Goal: Task Accomplishment & Management: Complete application form

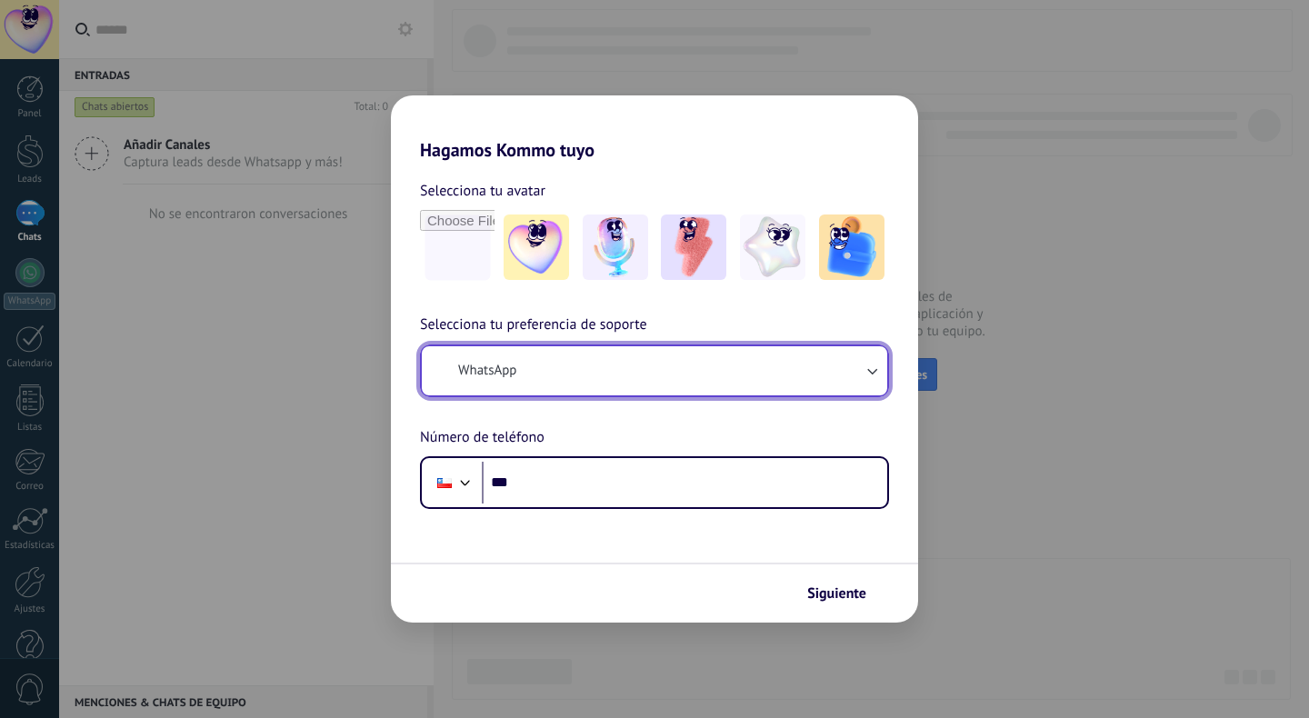
click at [562, 375] on button "WhatsApp" at bounding box center [654, 370] width 465 height 49
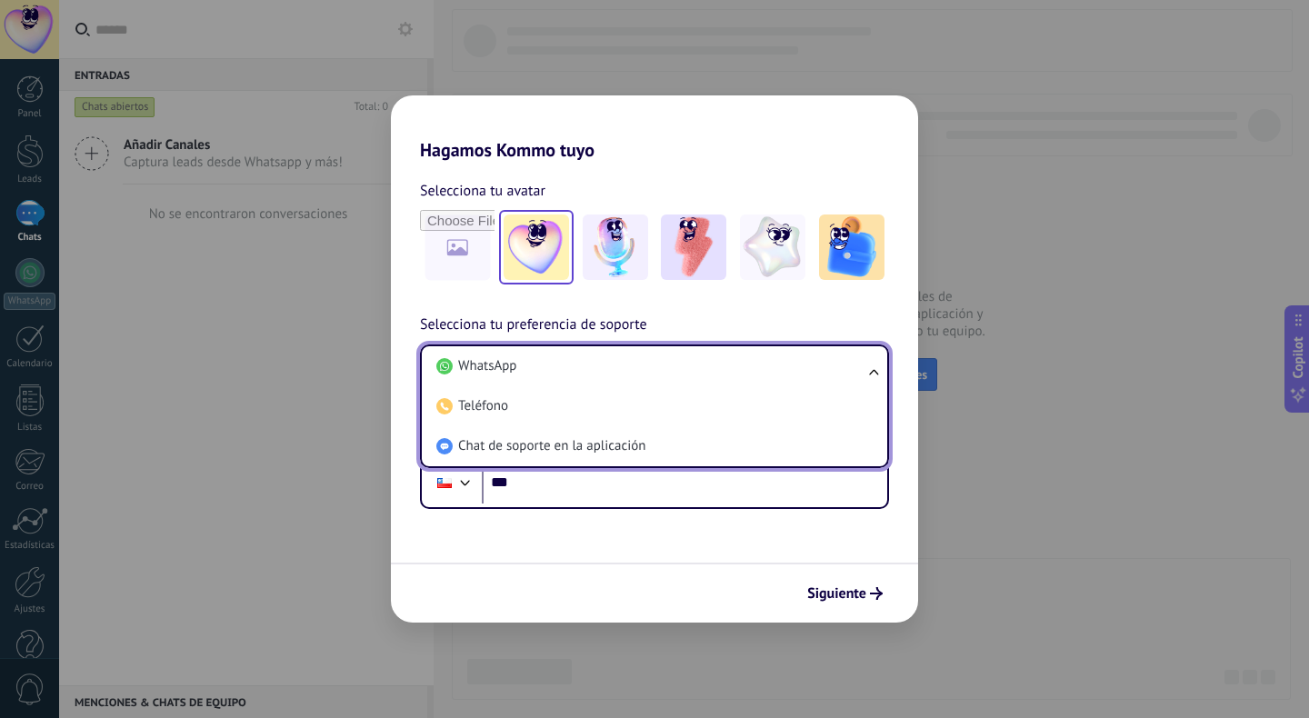
click at [545, 253] on img at bounding box center [536, 247] width 65 height 65
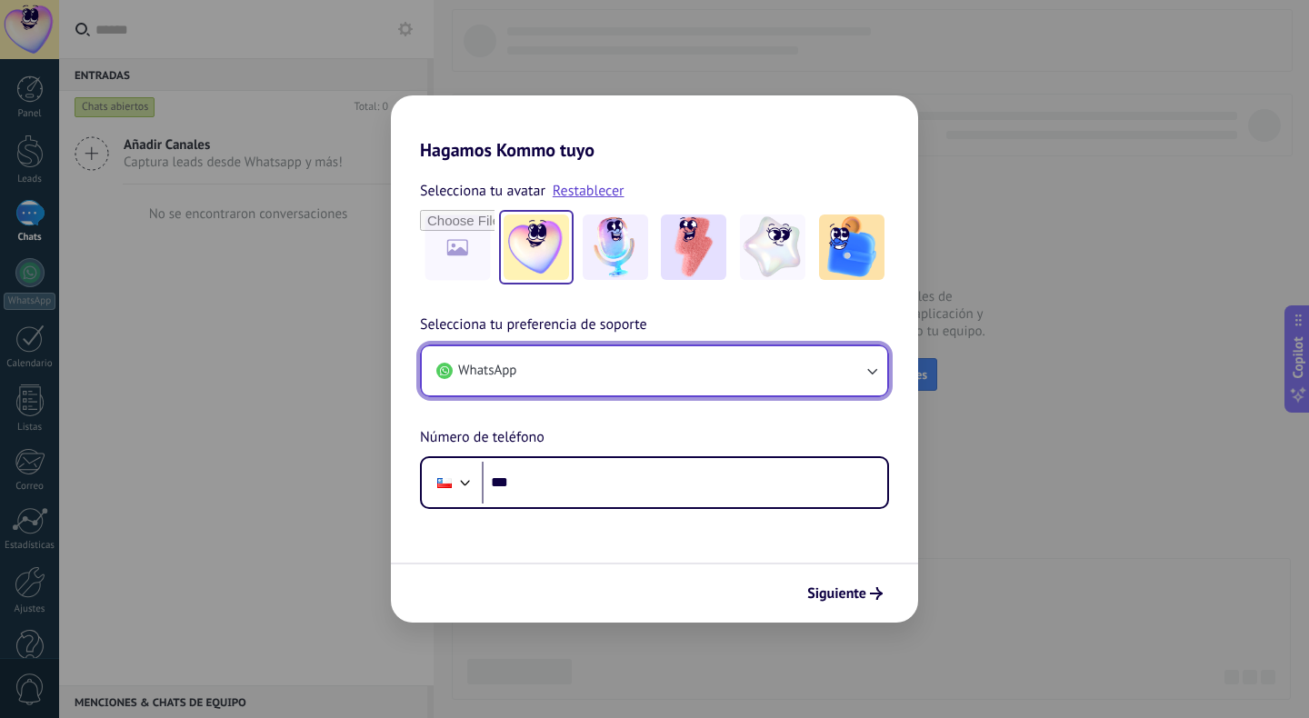
click at [646, 373] on button "WhatsApp" at bounding box center [654, 370] width 465 height 49
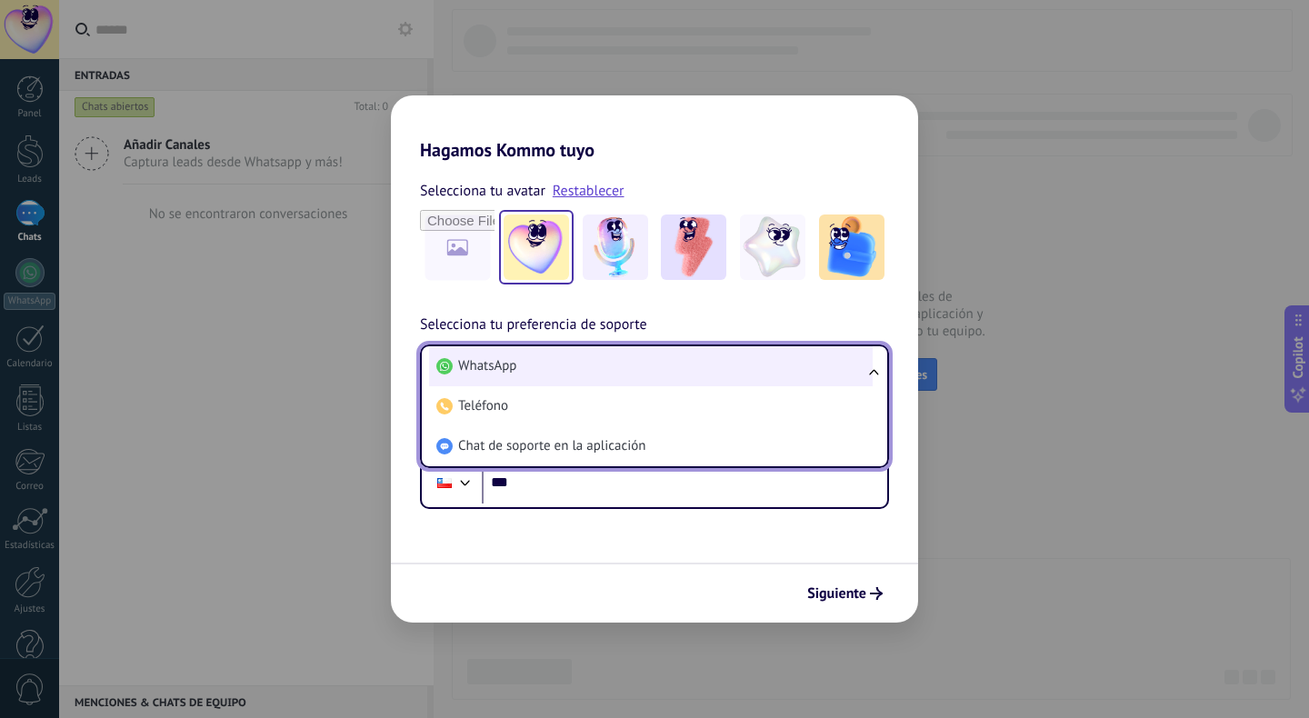
click at [617, 364] on li "WhatsApp" at bounding box center [651, 366] width 444 height 40
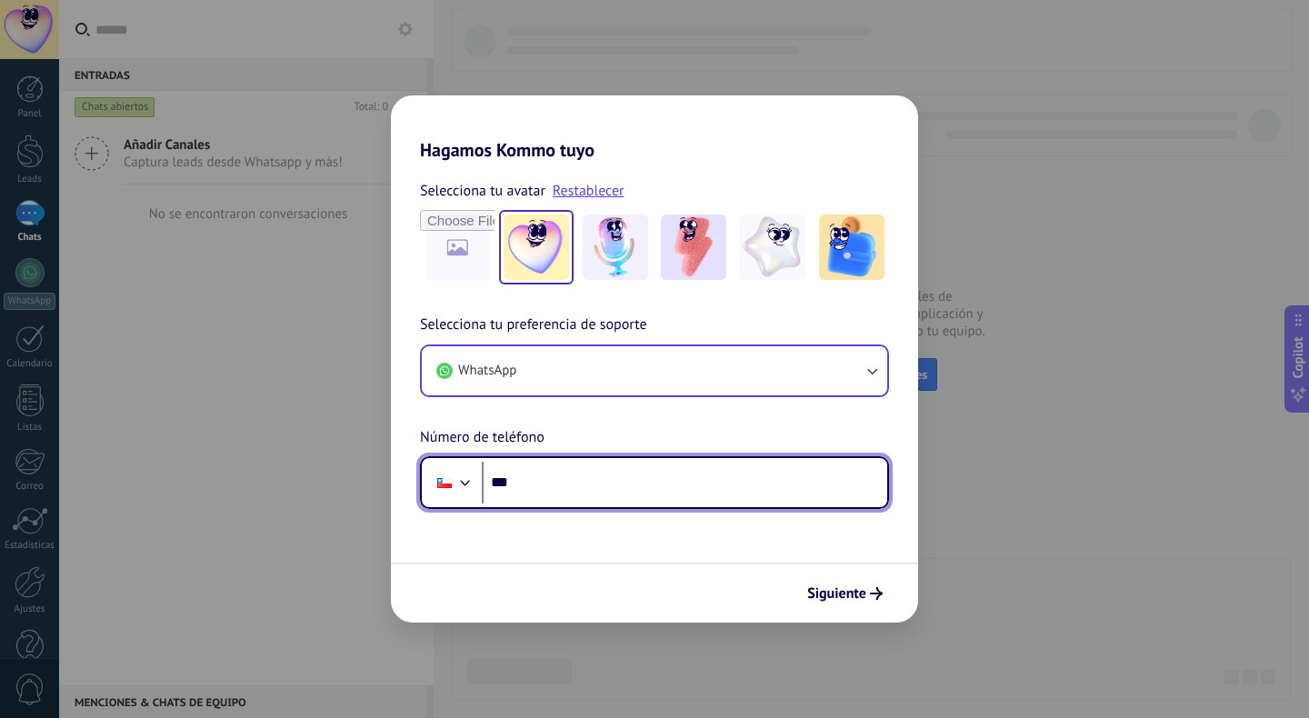
click at [466, 482] on div at bounding box center [466, 481] width 22 height 22
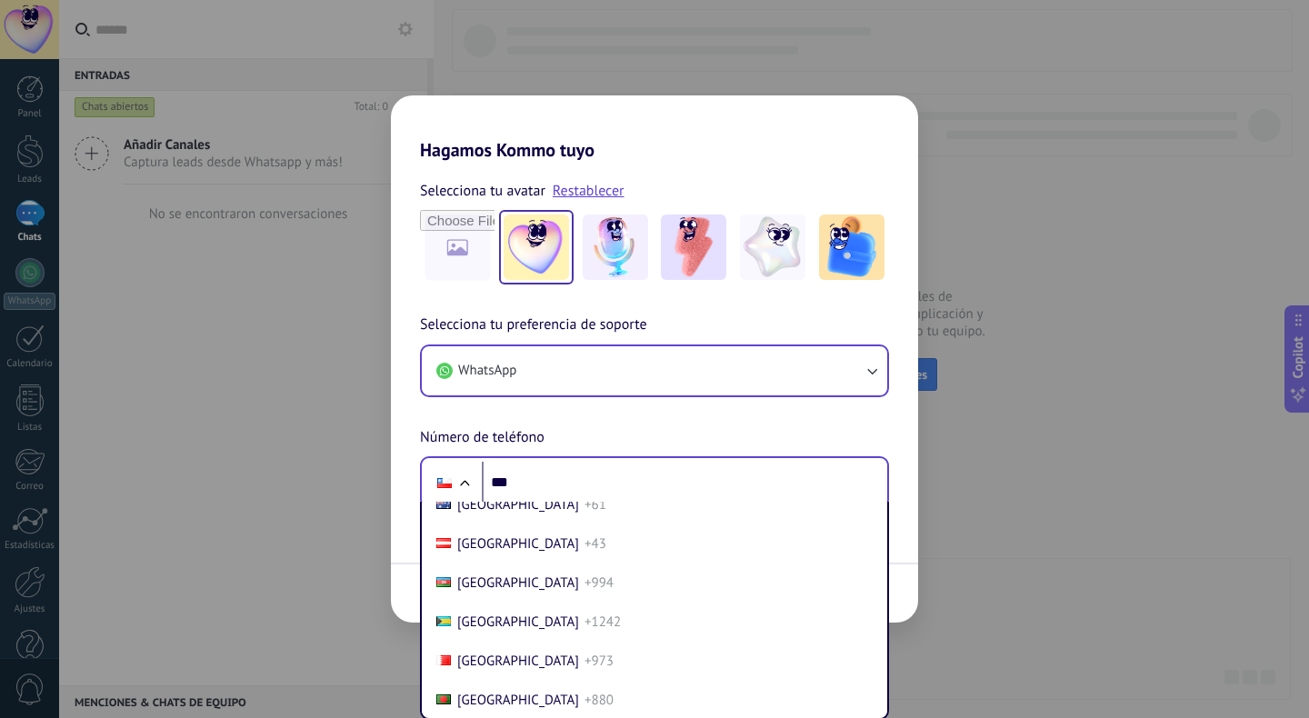
scroll to position [243, 0]
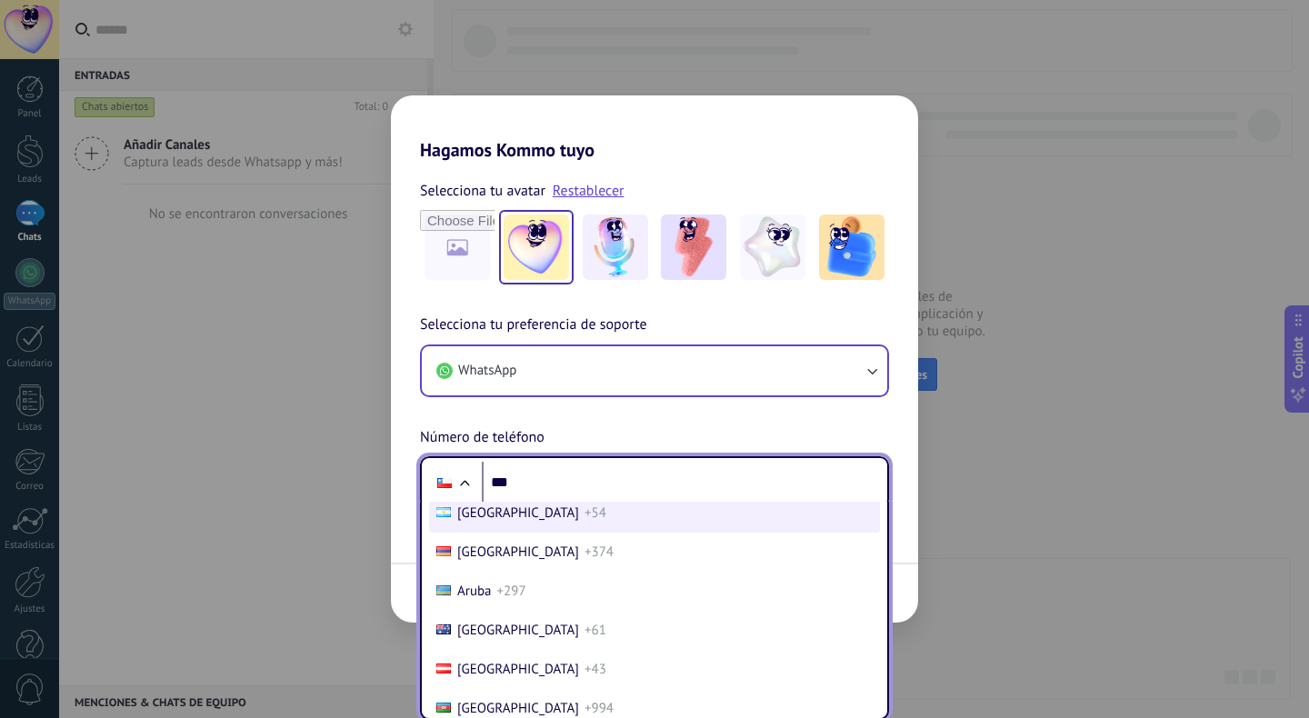
click at [493, 526] on li "[GEOGRAPHIC_DATA] +54" at bounding box center [654, 513] width 451 height 39
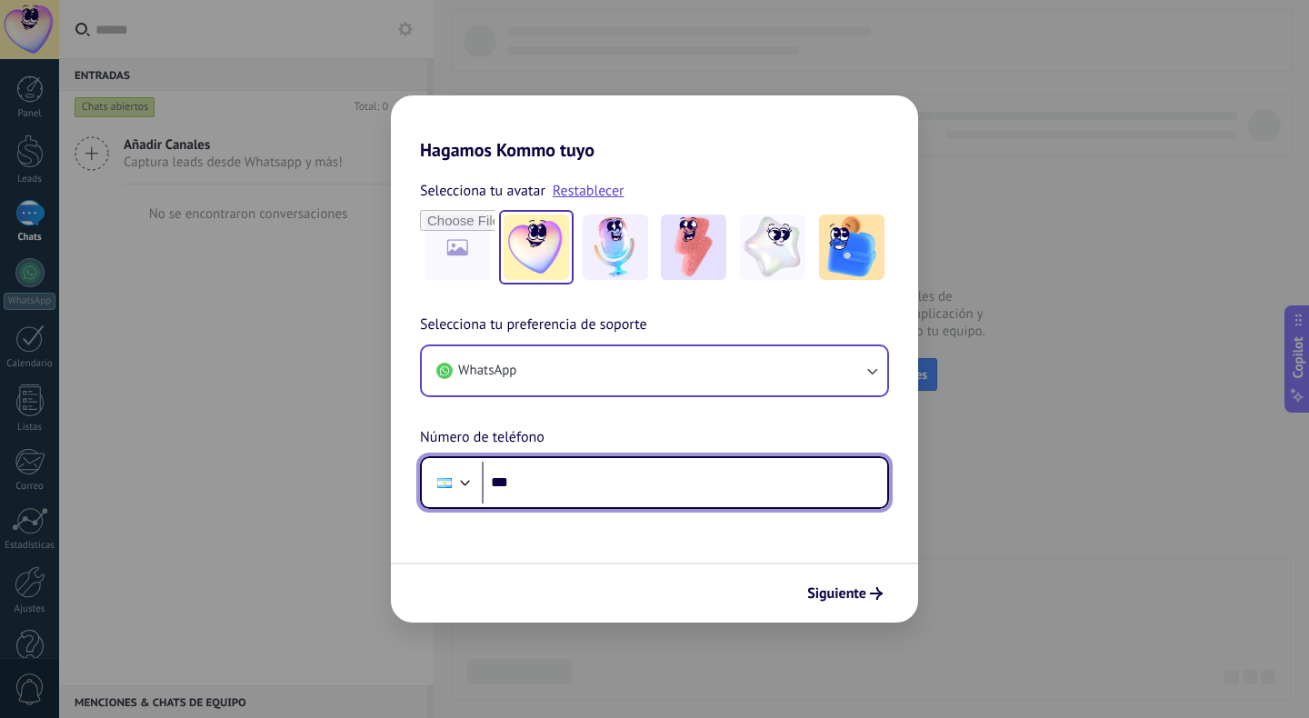
click at [594, 435] on div "Selecciona tu preferencia de soporte WhatsApp Número de teléfono Phone ***" at bounding box center [654, 411] width 527 height 195
click at [594, 485] on input "***" at bounding box center [684, 483] width 405 height 42
type input "**********"
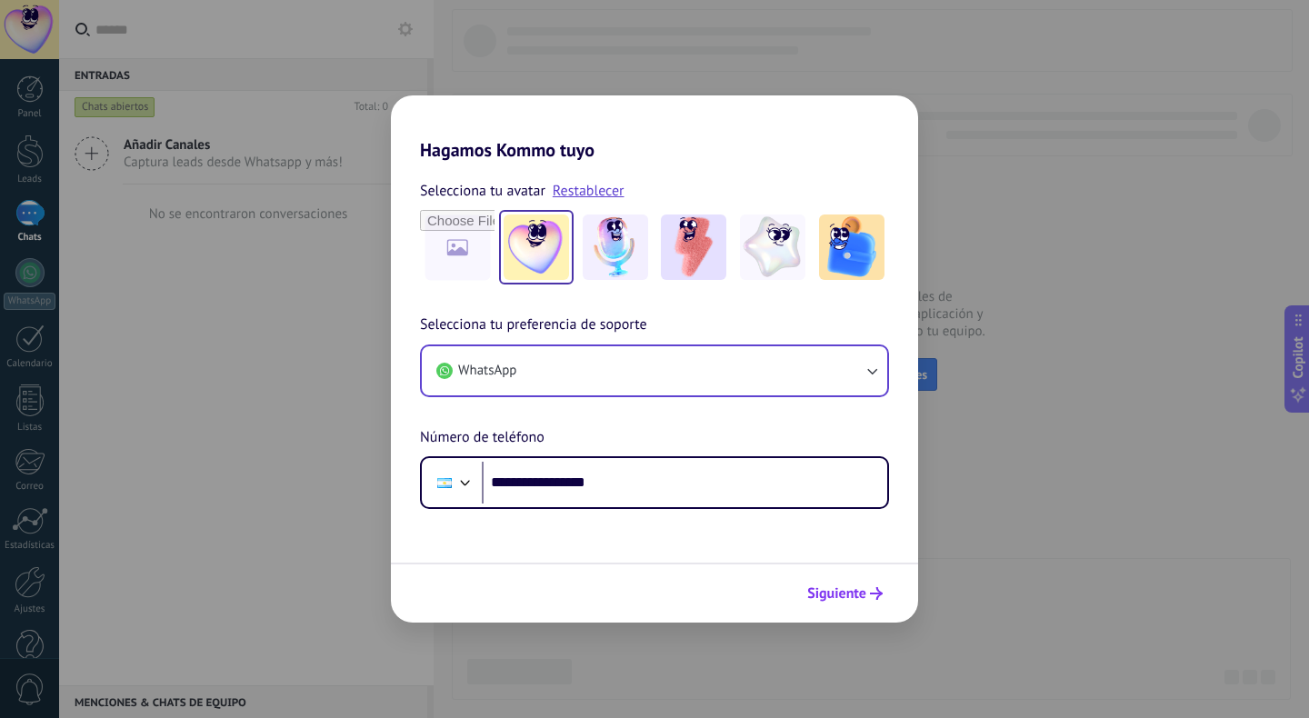
click at [833, 599] on span "Siguiente" at bounding box center [836, 593] width 59 height 13
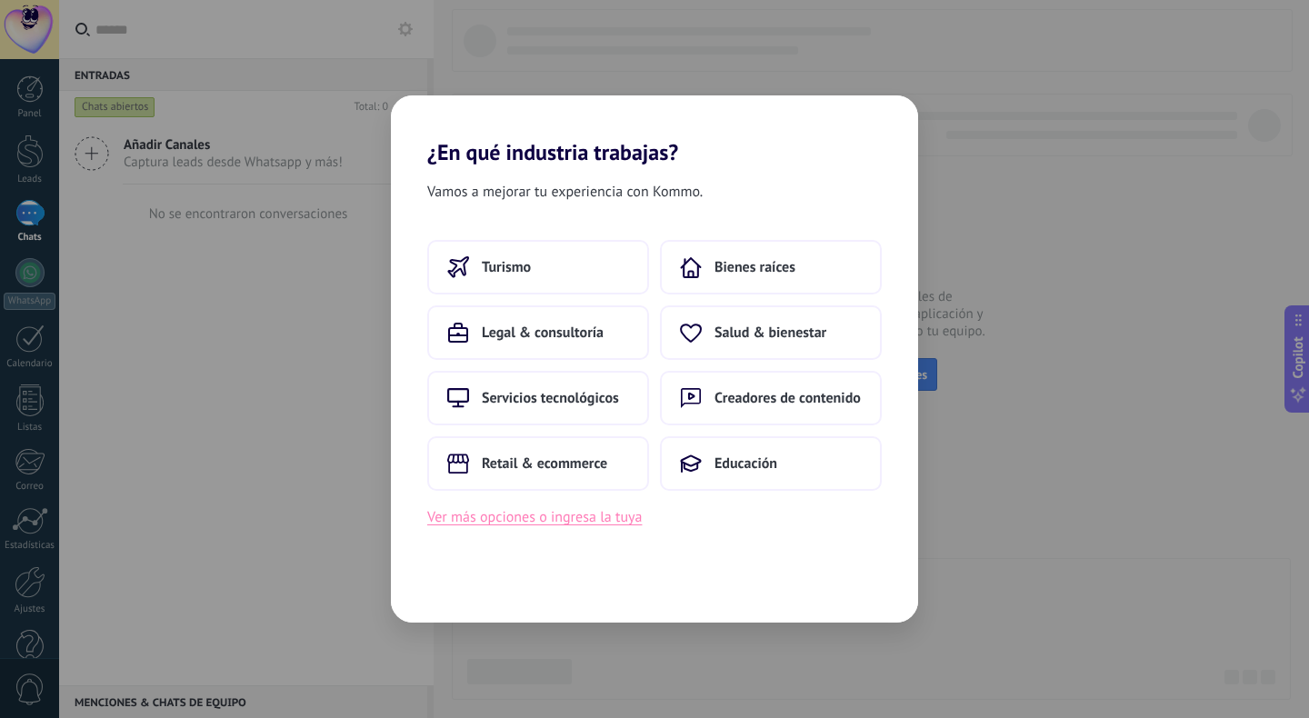
click at [626, 516] on button "Ver más opciones o ingresa la tuya" at bounding box center [534, 517] width 215 height 24
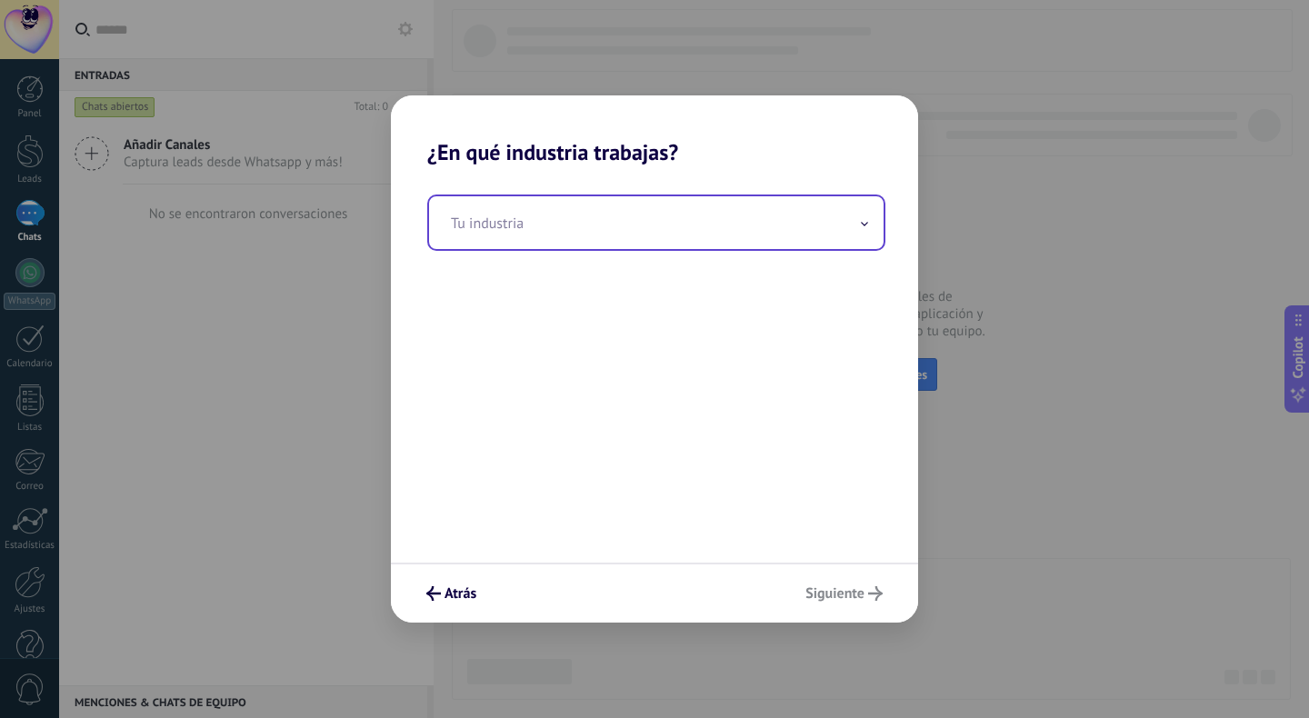
click at [569, 223] on input "text" at bounding box center [656, 222] width 455 height 53
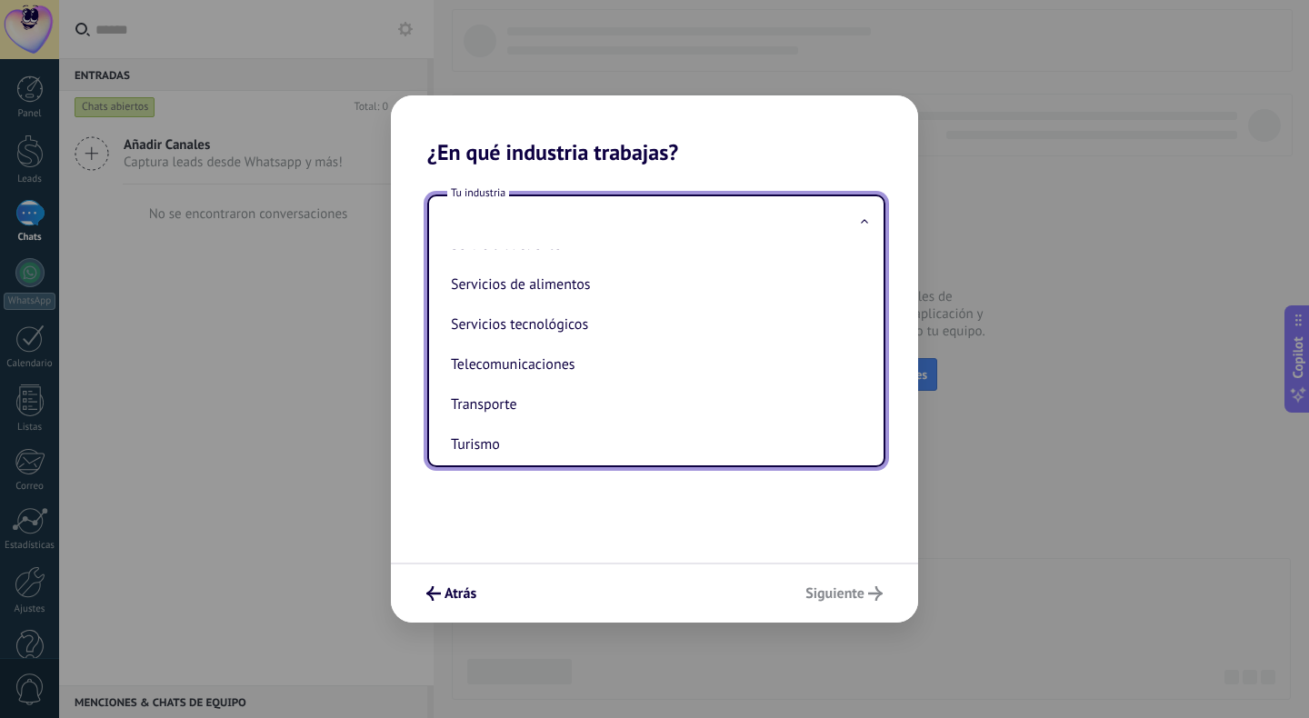
scroll to position [482, 0]
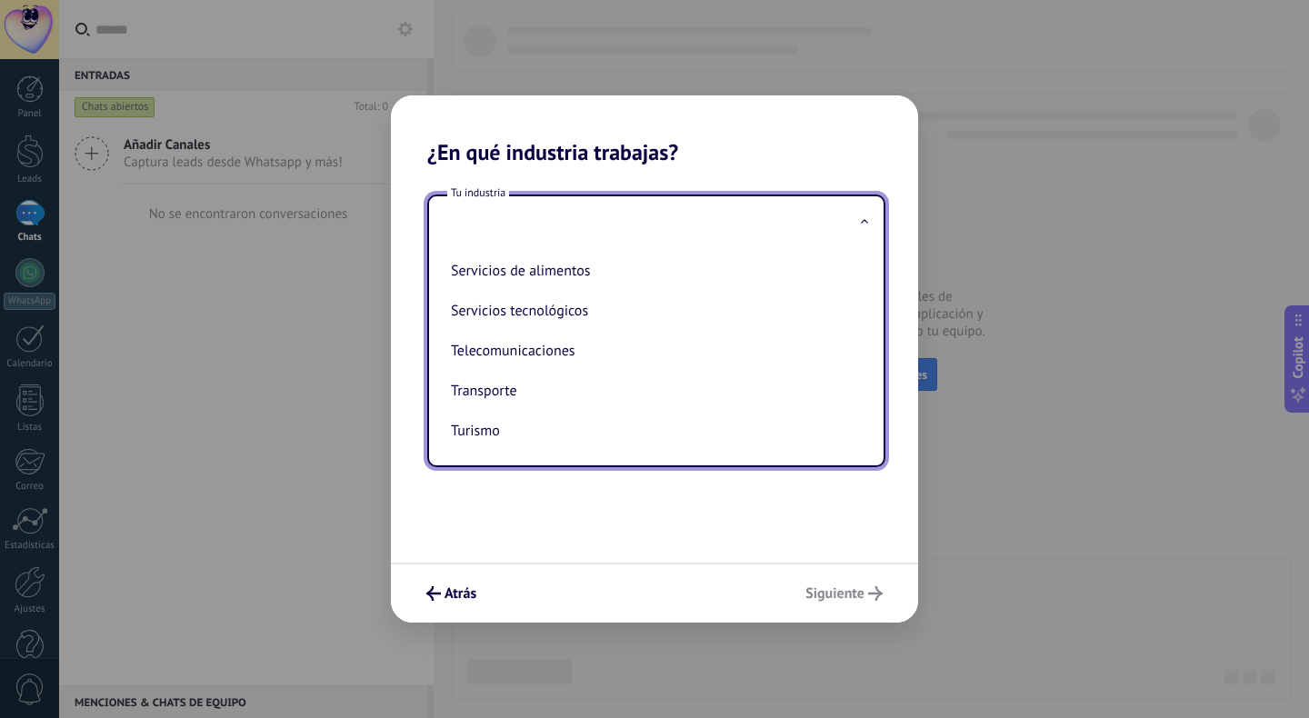
click at [595, 424] on li "Turismo" at bounding box center [653, 431] width 418 height 40
type input "*******"
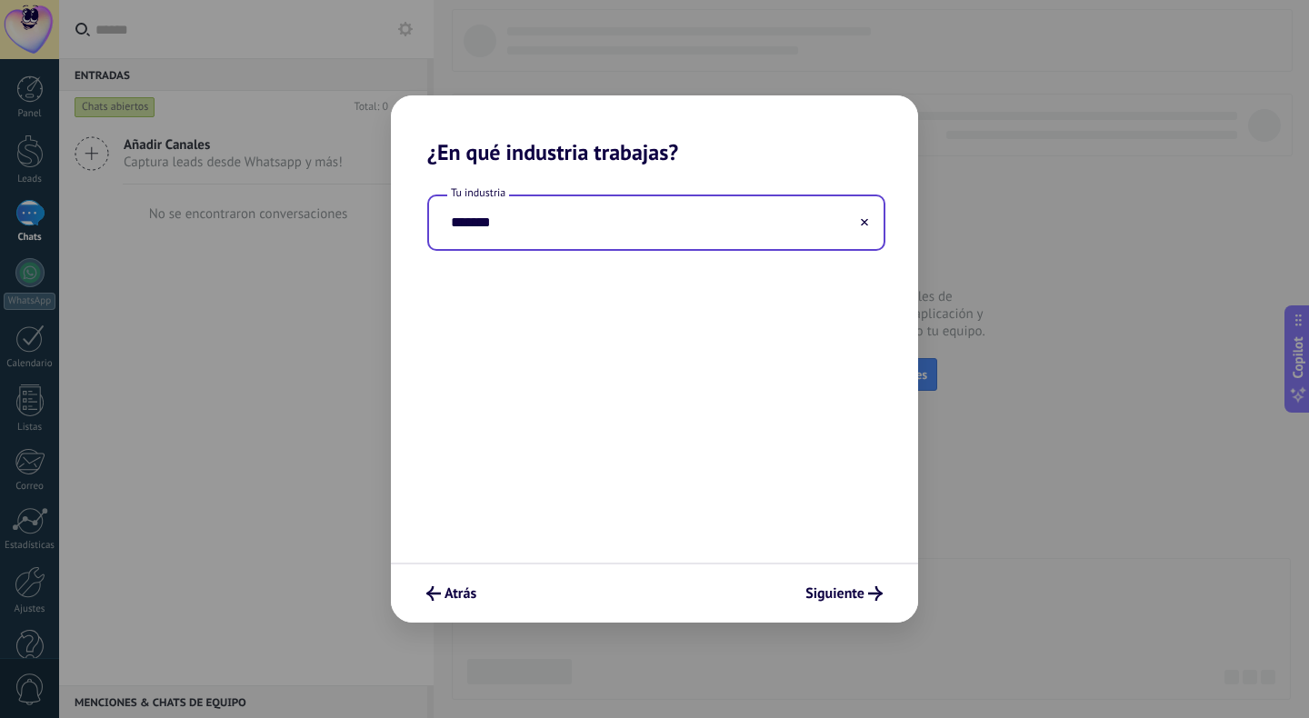
click at [502, 221] on input "*******" at bounding box center [656, 222] width 455 height 53
click at [863, 222] on use at bounding box center [864, 222] width 7 height 7
click at [557, 217] on input "text" at bounding box center [656, 222] width 455 height 53
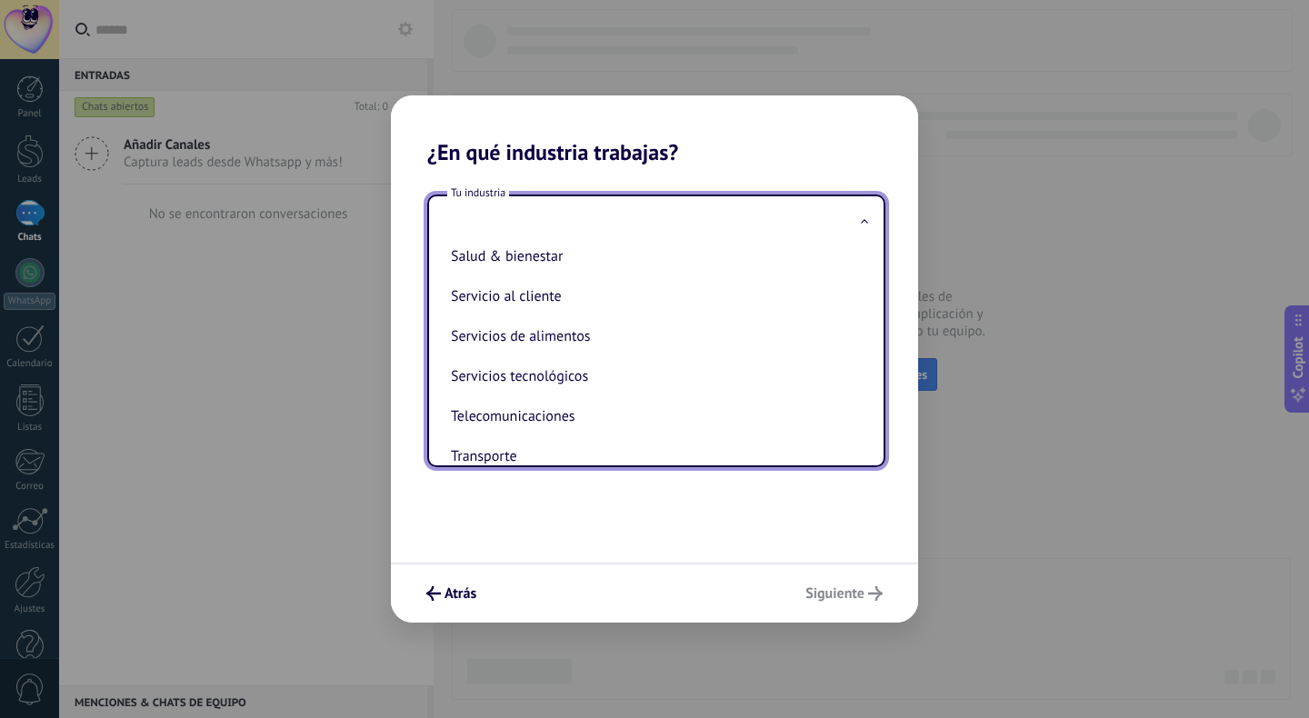
scroll to position [410, 0]
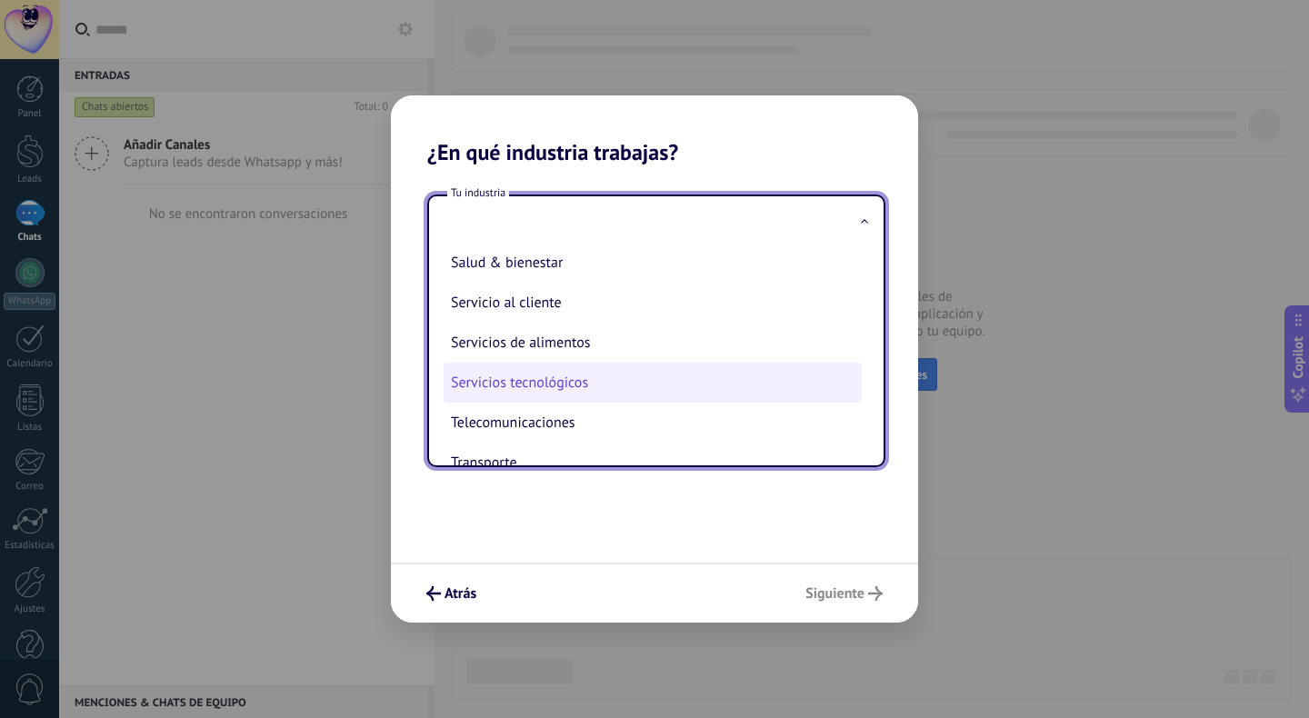
click at [628, 385] on li "Servicios tecnológicos" at bounding box center [653, 383] width 418 height 40
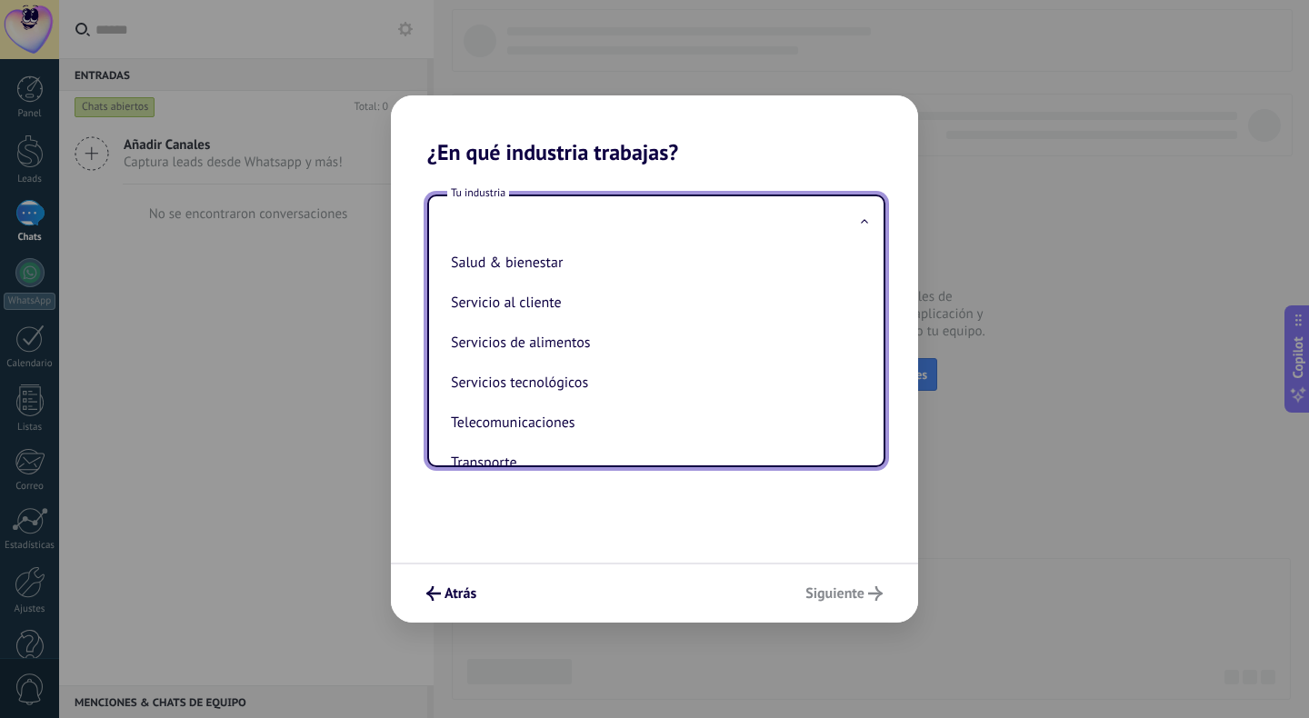
type input "**********"
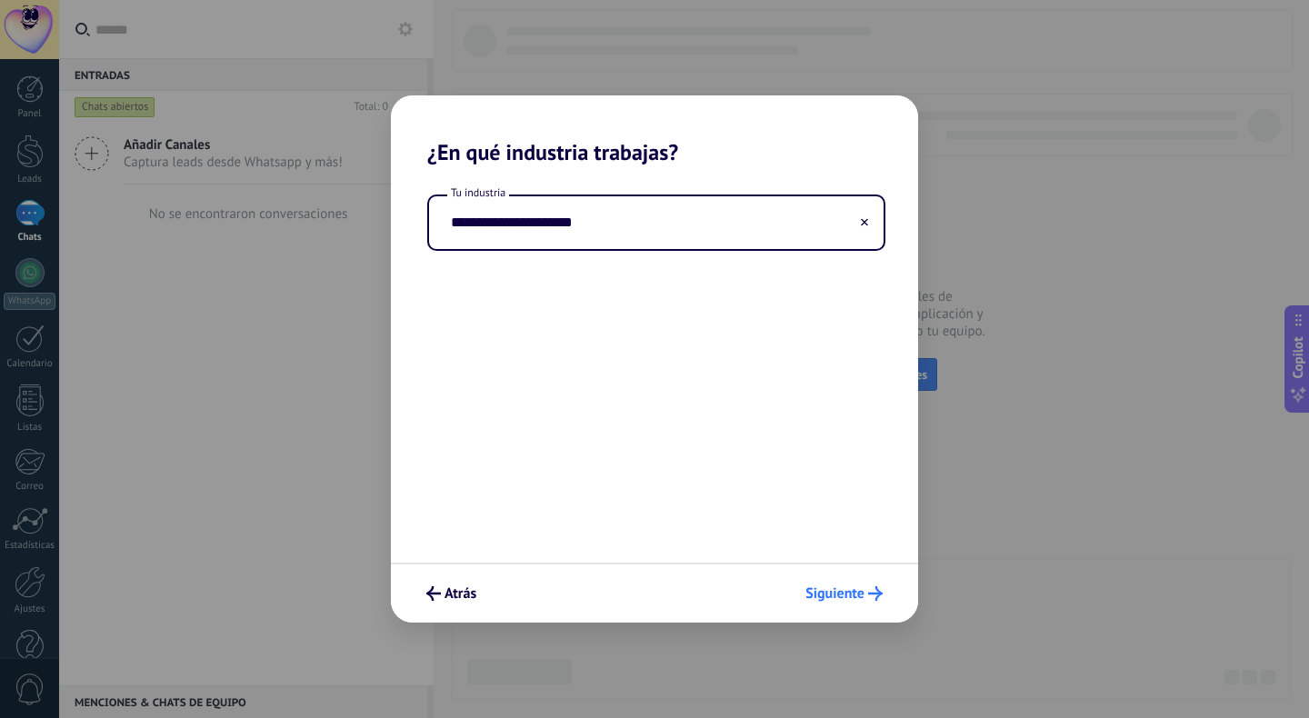
click at [841, 599] on span "Siguiente" at bounding box center [834, 593] width 59 height 13
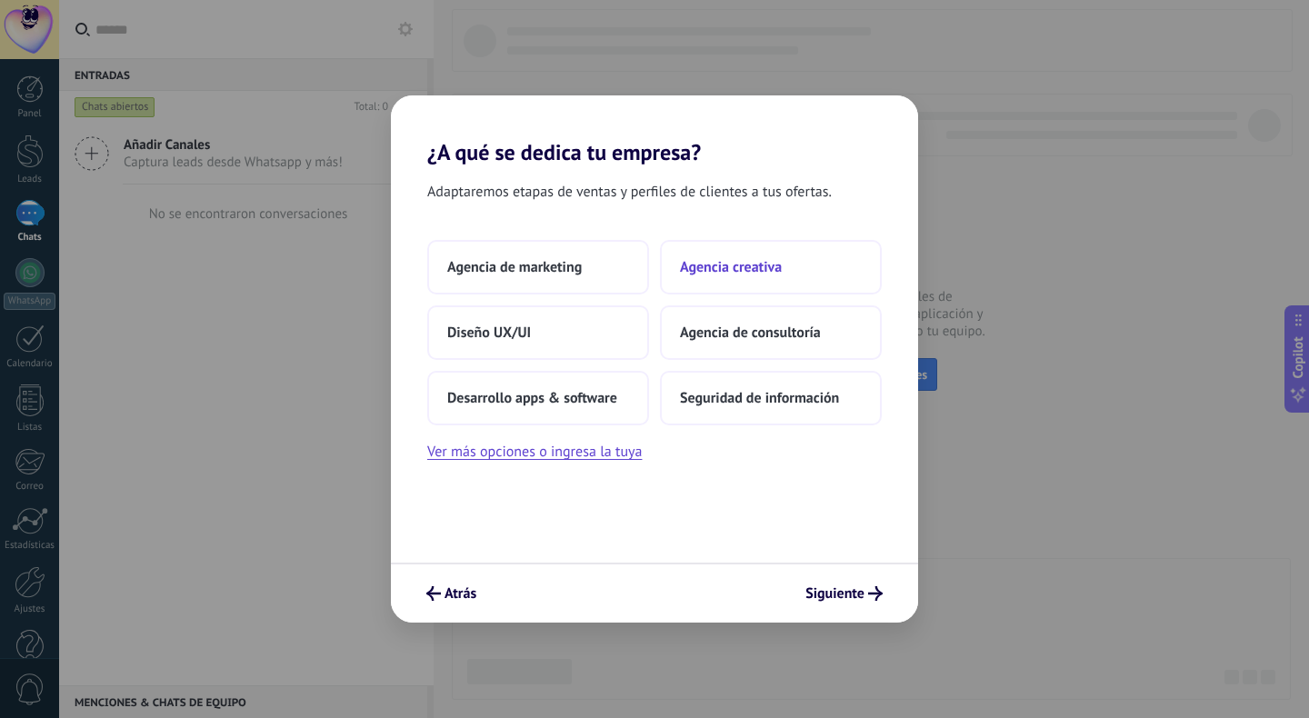
click at [752, 278] on button "Agencia creativa" at bounding box center [771, 267] width 222 height 55
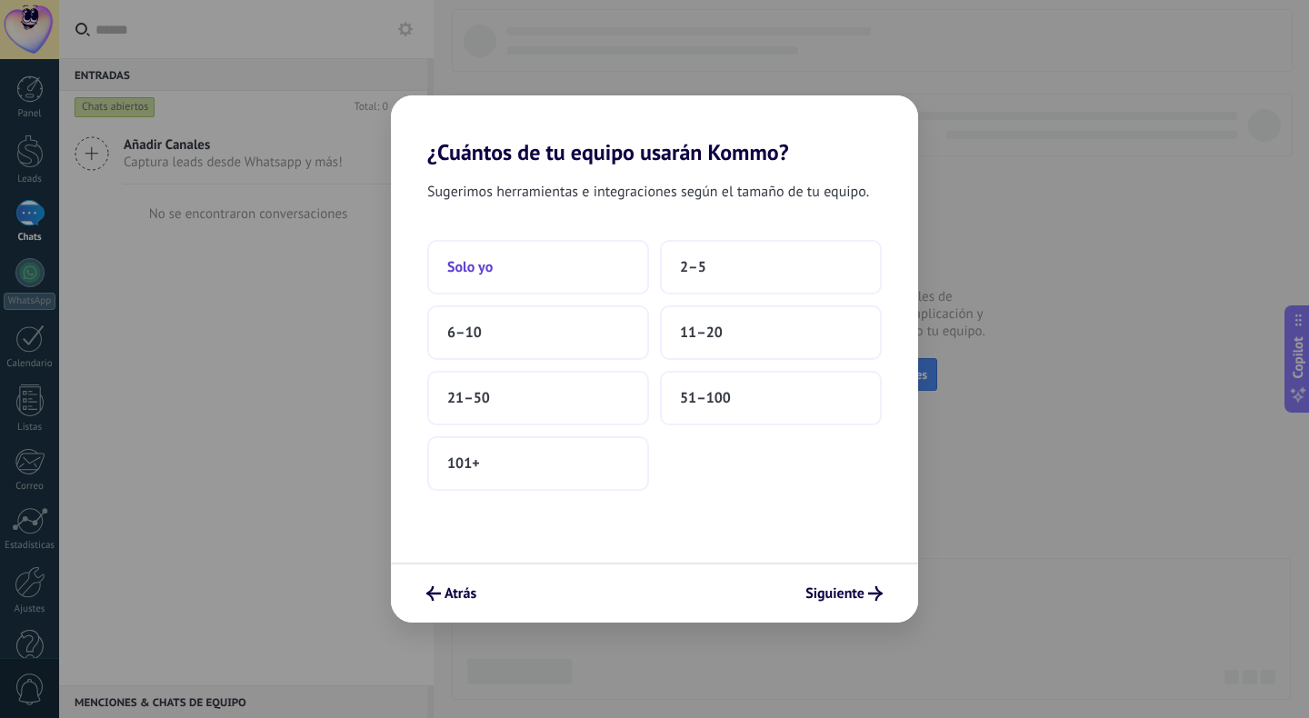
click at [557, 256] on button "Solo yo" at bounding box center [538, 267] width 222 height 55
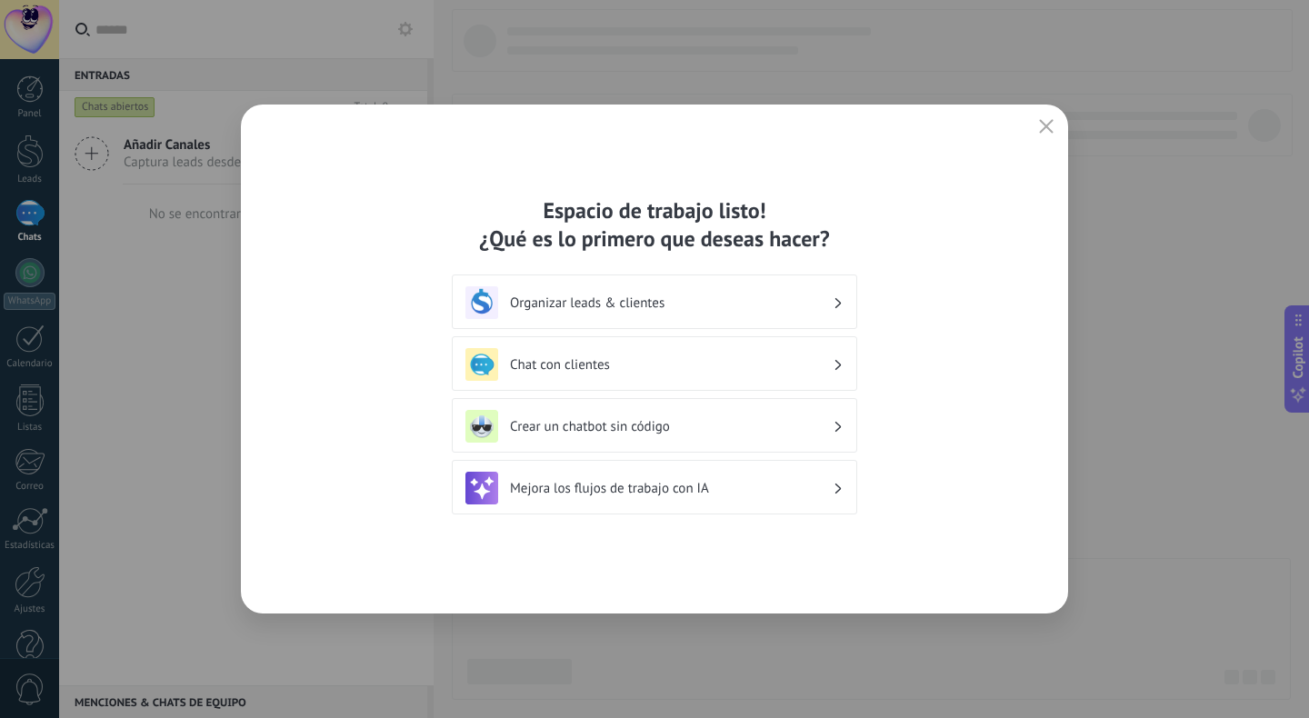
click at [797, 296] on h3 "Organizar leads & clientes" at bounding box center [671, 303] width 323 height 17
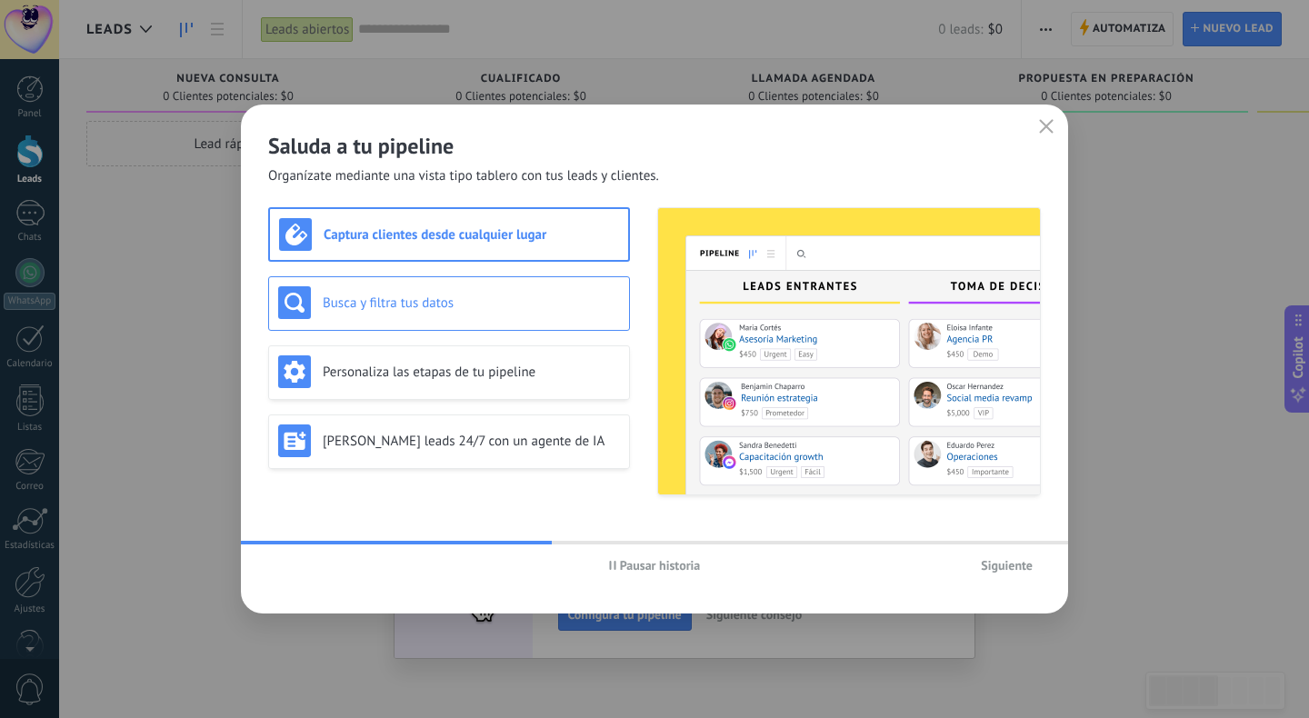
click at [530, 296] on h3 "Busca y filtra tus datos" at bounding box center [471, 303] width 297 height 17
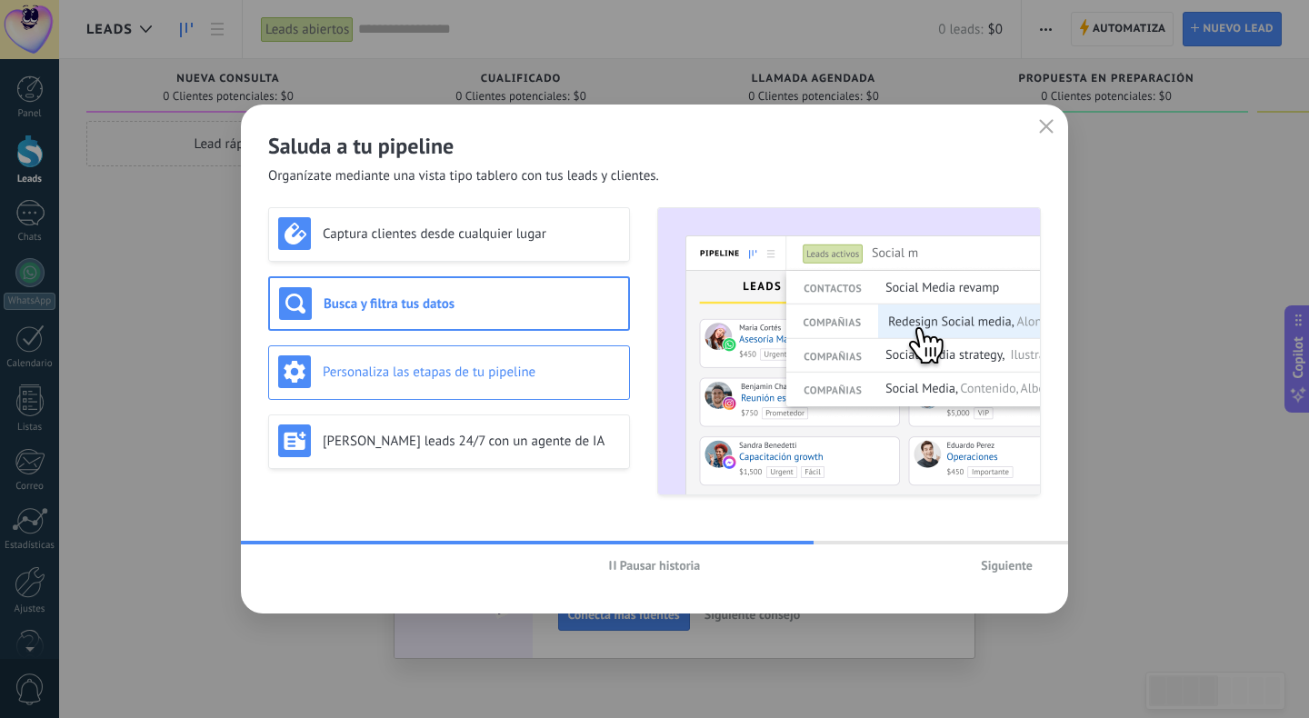
click at [526, 364] on h3 "Personaliza las etapas de tu pipeline" at bounding box center [471, 372] width 297 height 17
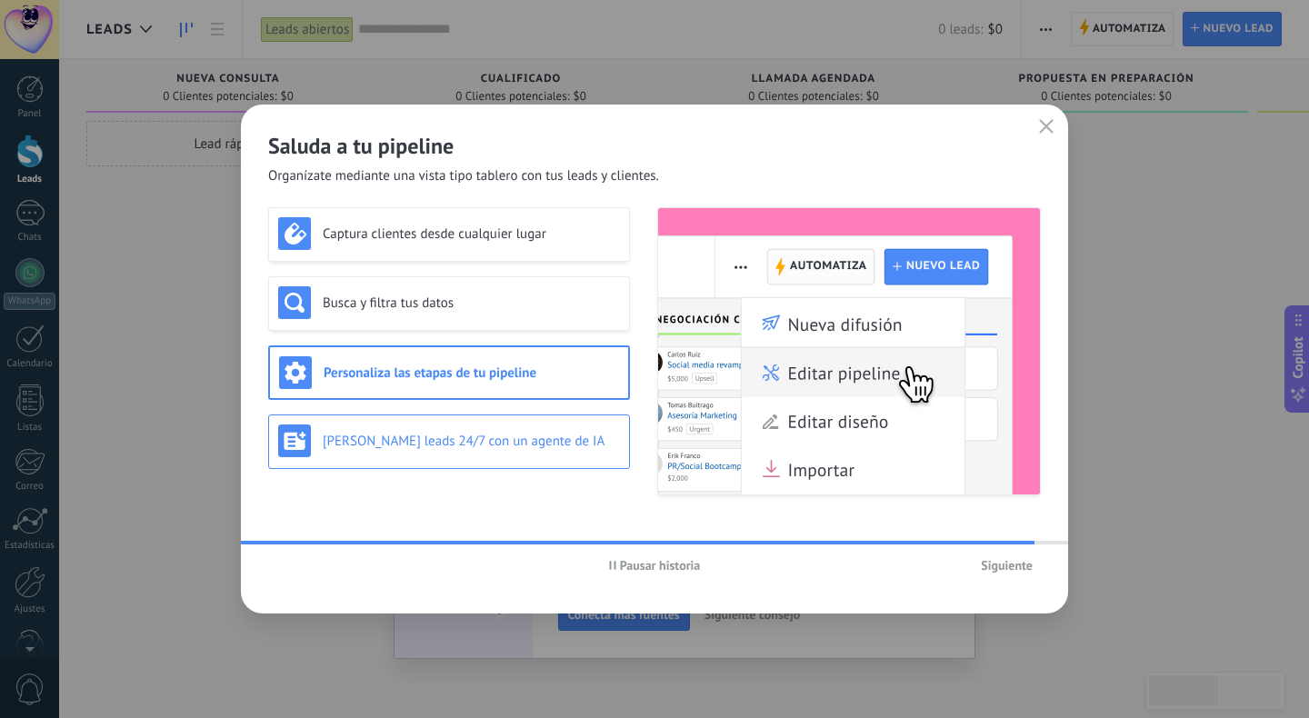
click at [506, 444] on h3 "[PERSON_NAME] leads 24/7 con un agente de IA" at bounding box center [471, 441] width 297 height 17
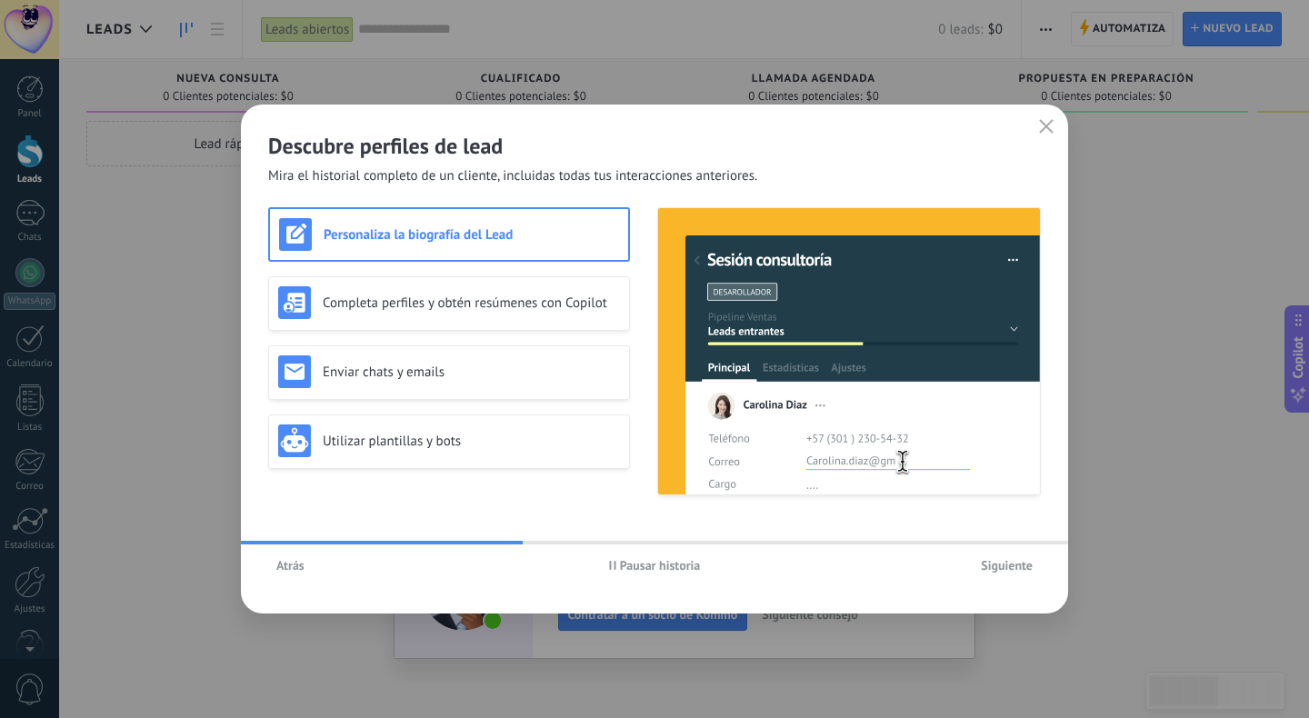
click at [1016, 570] on span "Siguiente" at bounding box center [1007, 565] width 52 height 13
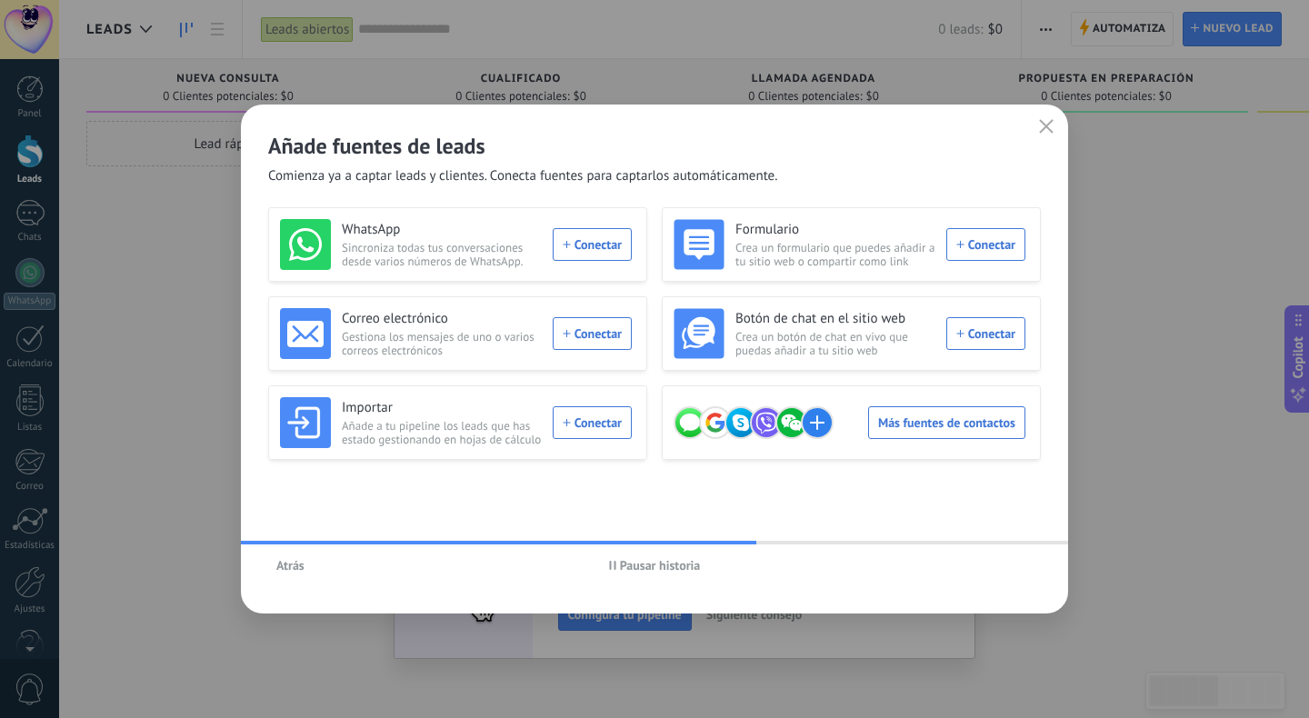
click at [666, 568] on span "Pausar historia" at bounding box center [660, 565] width 81 height 13
click at [1050, 131] on use "button" at bounding box center [1047, 126] width 14 height 14
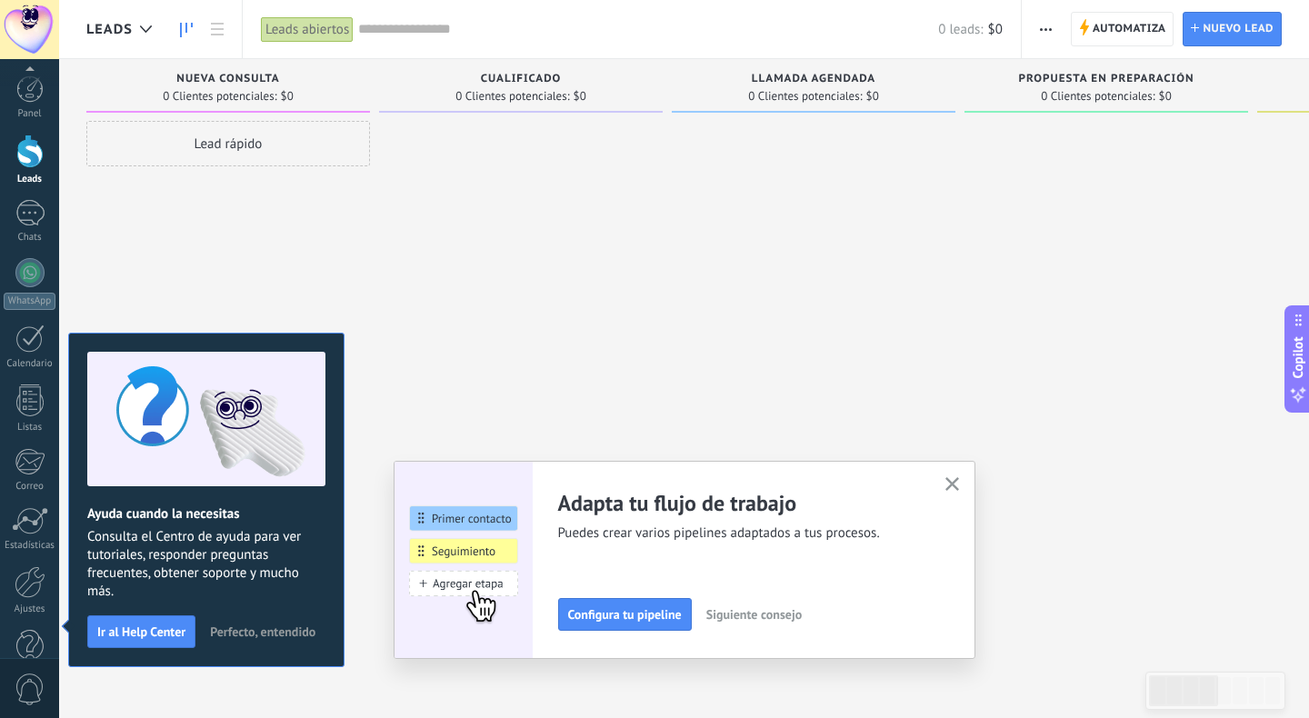
scroll to position [38, 0]
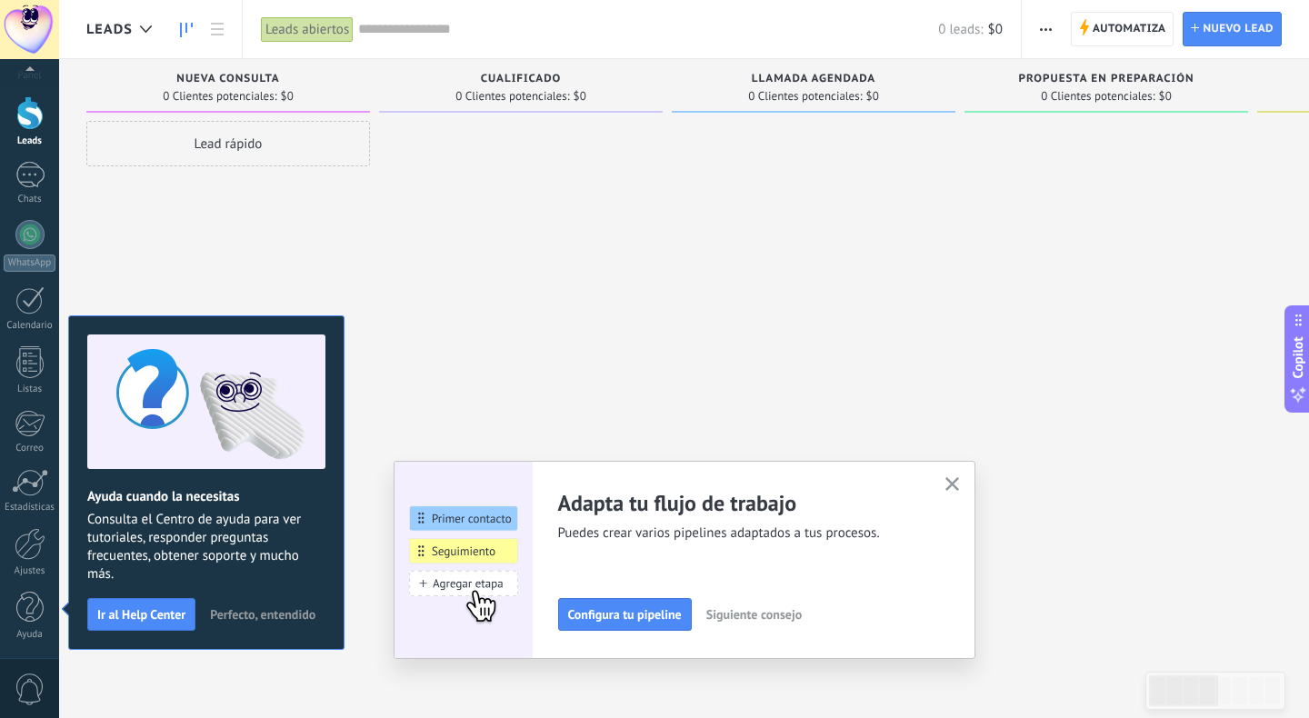
click at [955, 486] on icon "button" at bounding box center [952, 484] width 14 height 14
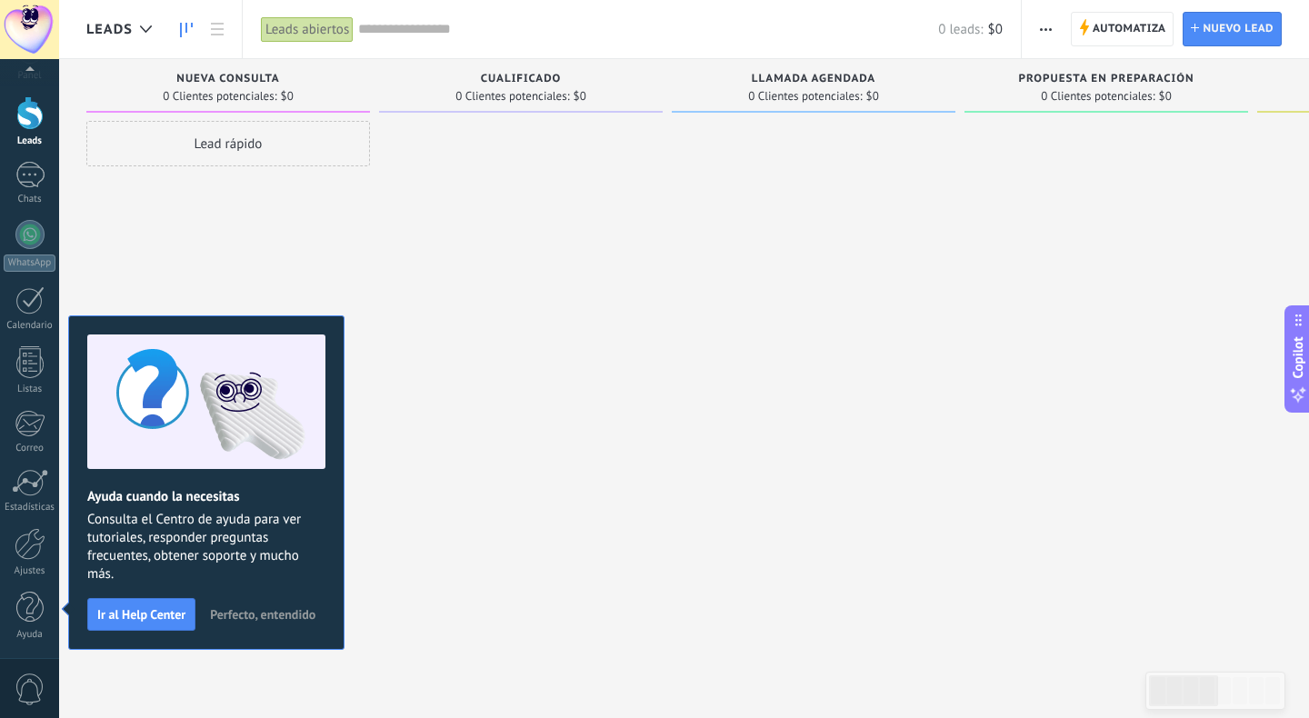
click at [251, 619] on span "Perfecto, entendido" at bounding box center [262, 614] width 105 height 13
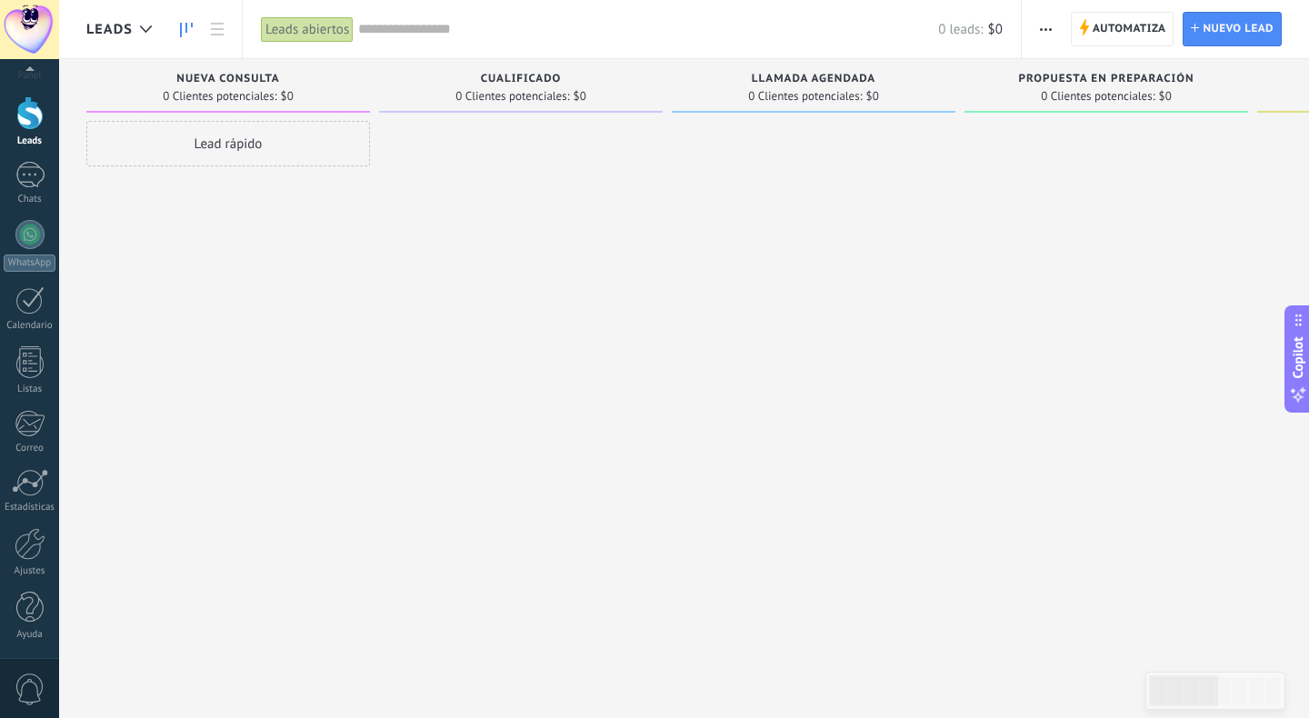
scroll to position [27, 0]
click at [25, 201] on link "Chats" at bounding box center [29, 195] width 59 height 44
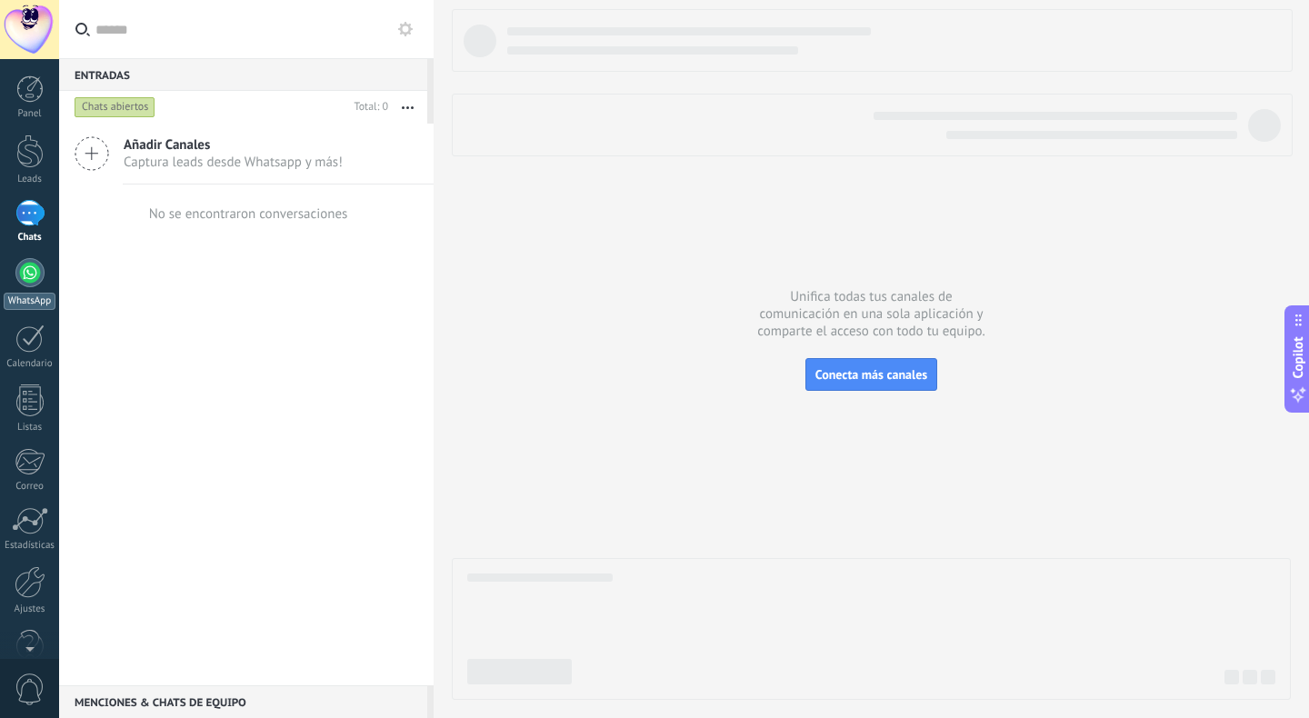
click at [32, 277] on div at bounding box center [29, 272] width 29 height 29
